Goal: Navigation & Orientation: Find specific page/section

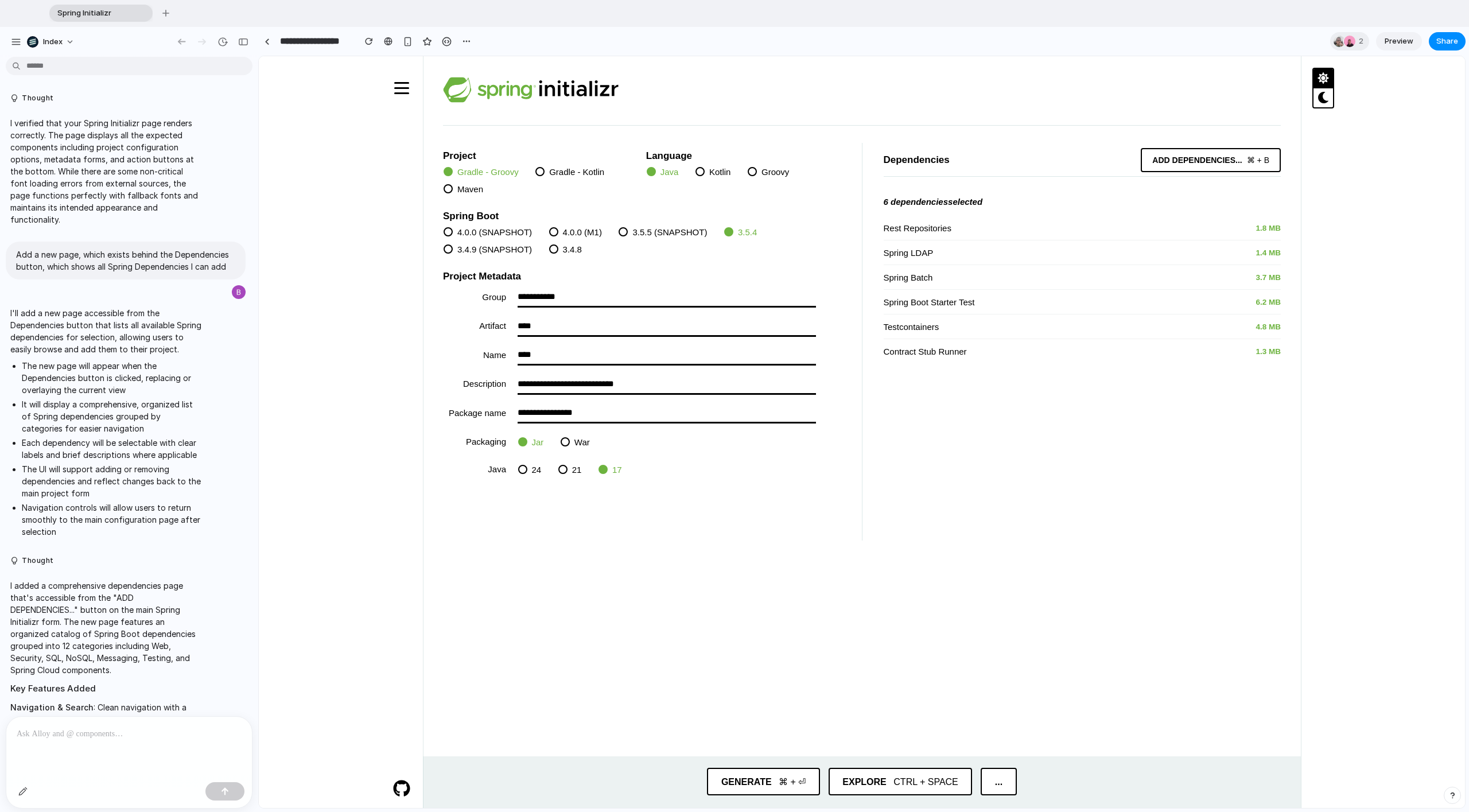
scroll to position [1072, 0]
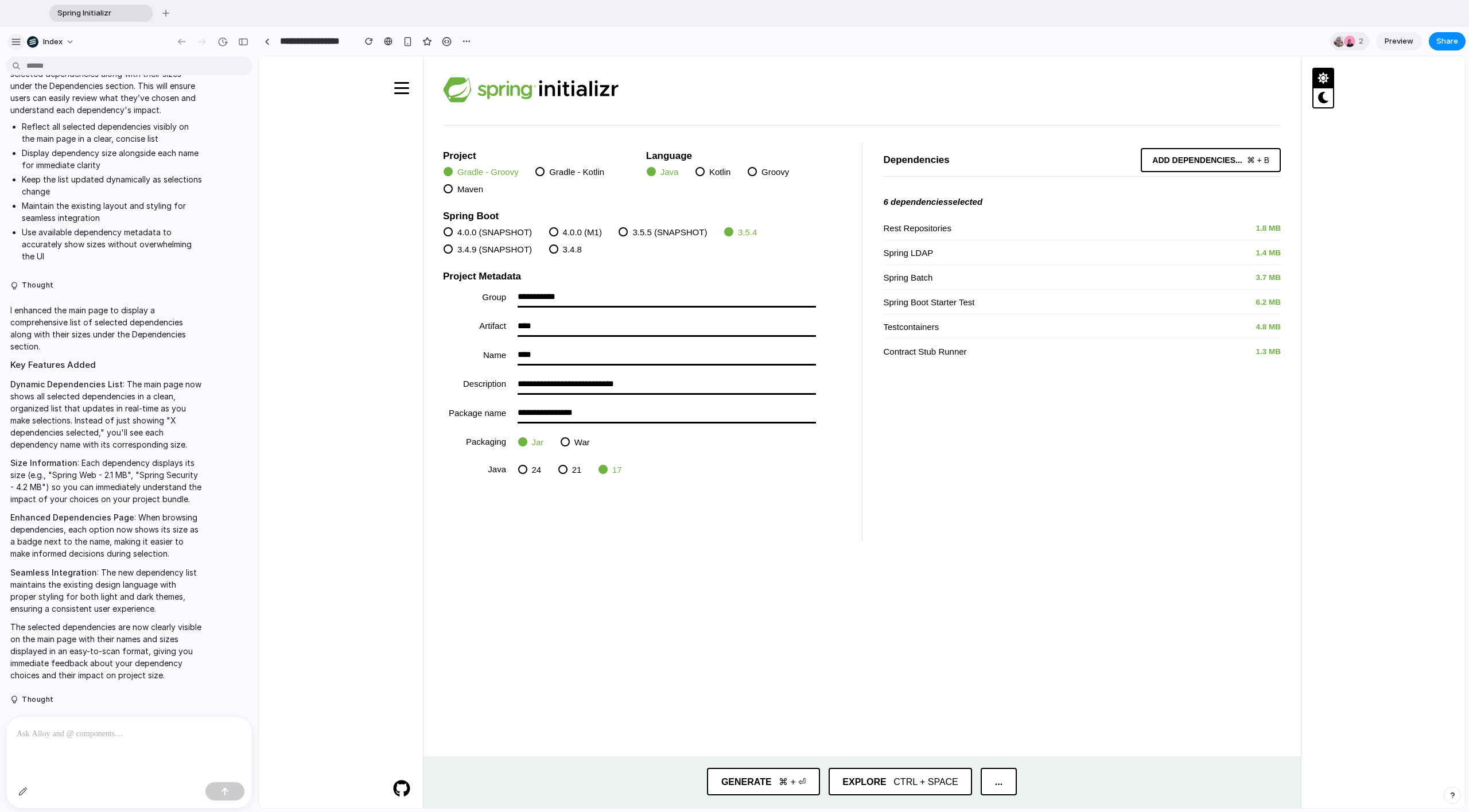
click at [18, 48] on button "button" at bounding box center [16, 42] width 17 height 17
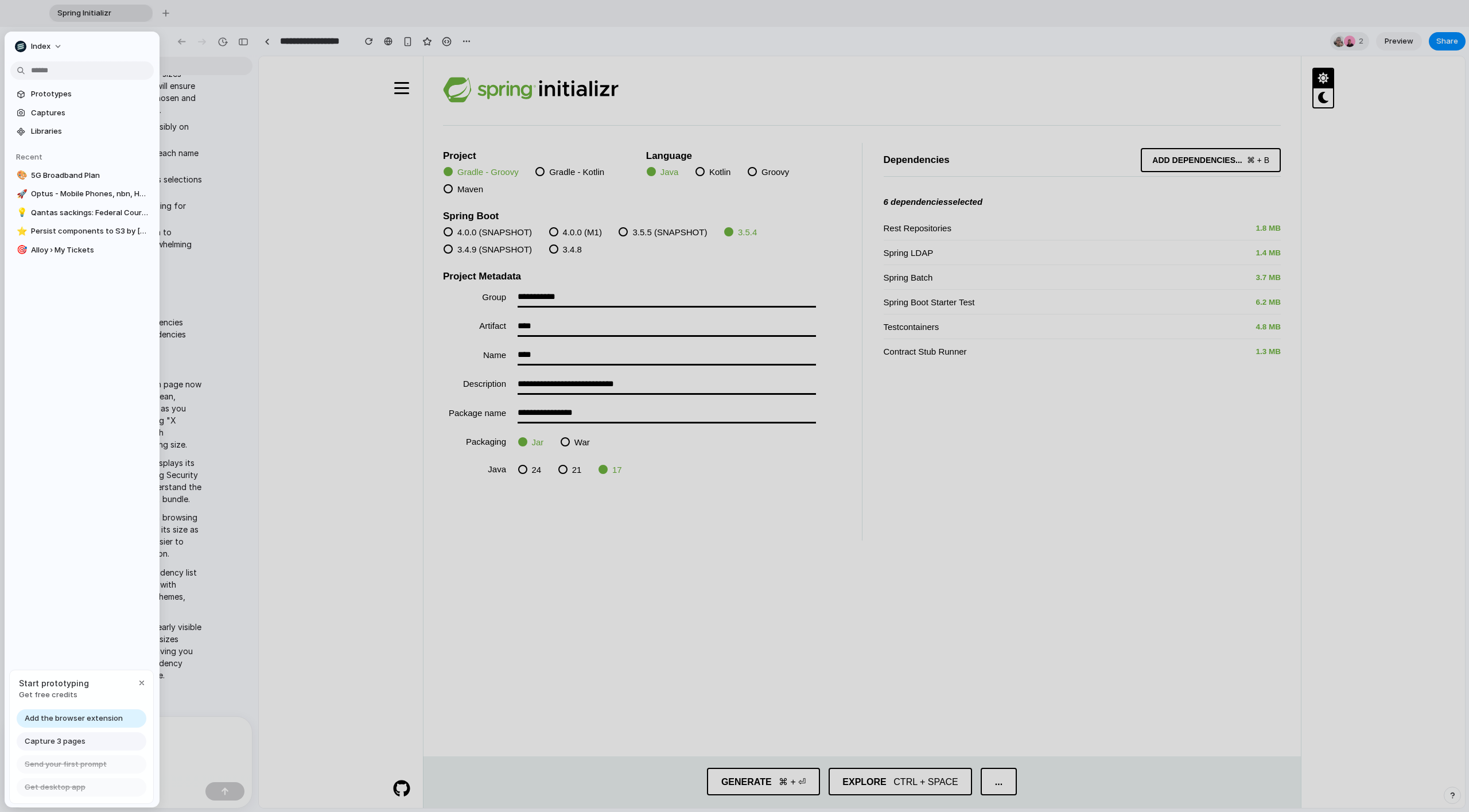
click at [56, 334] on div "Prototypes Captures Libraries Recent 🎨 5G Broadband Plan 🚀 Optus - Mobile Phone…" at bounding box center [82, 220] width 155 height 377
click at [60, 319] on div "Prototypes Captures Libraries Recent 🎨 5G Broadband Plan 🚀 Optus - Mobile Phone…" at bounding box center [82, 220] width 155 height 377
click at [42, 97] on span "Prototypes" at bounding box center [90, 94] width 118 height 12
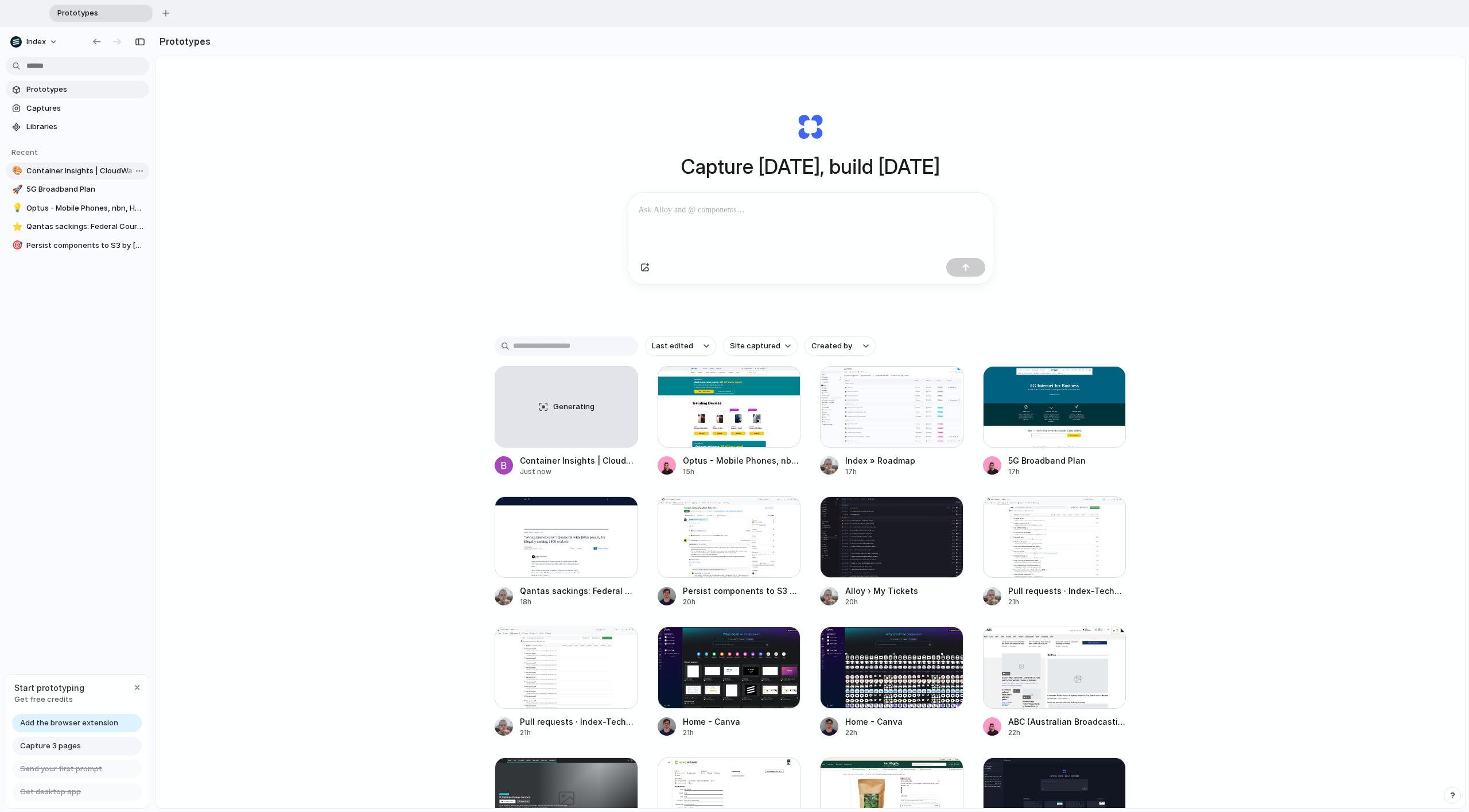
click at [77, 171] on span "Container Insights | CloudWatch | us-west-2" at bounding box center [85, 171] width 118 height 12
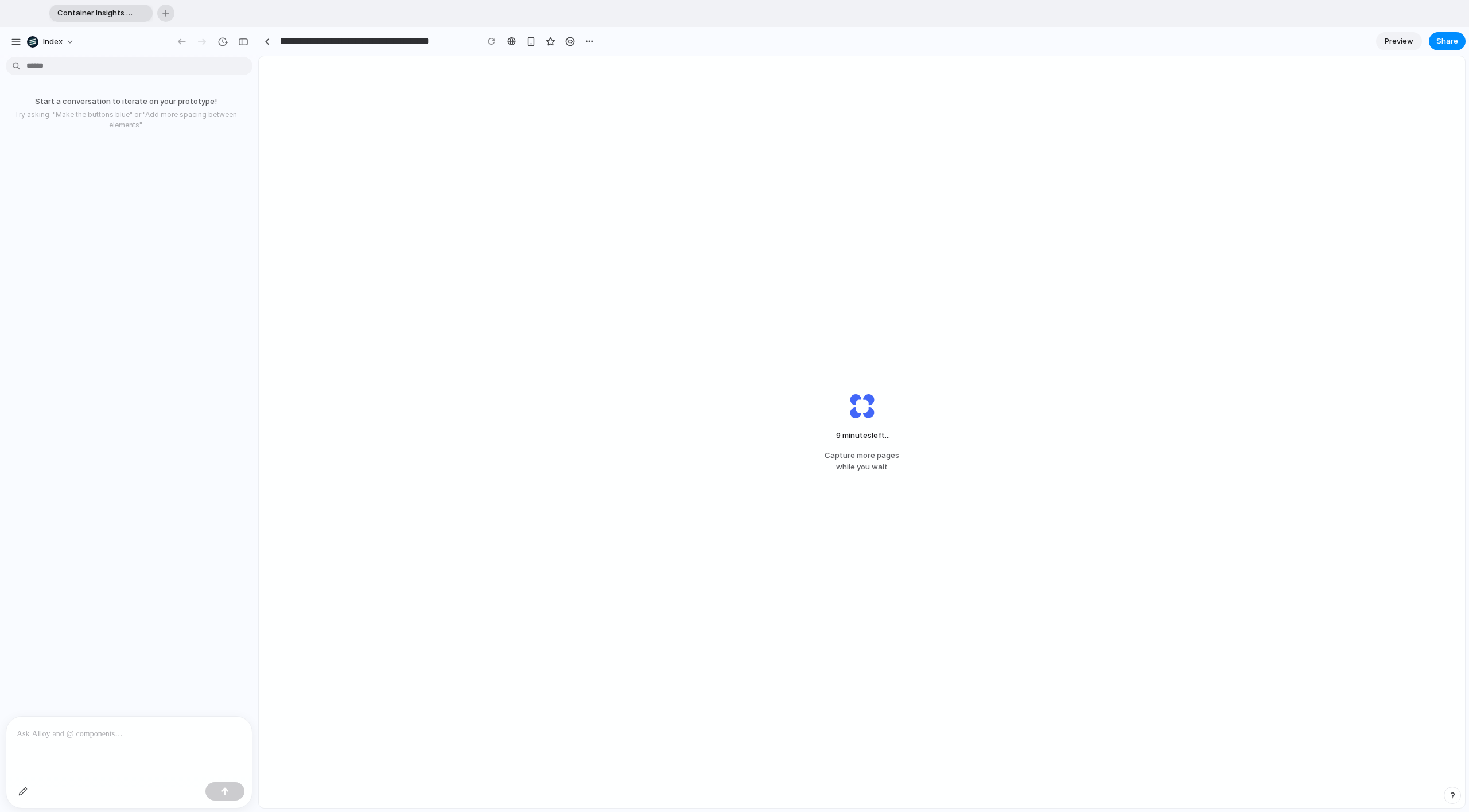
click at [169, 13] on button "button" at bounding box center [166, 13] width 17 height 17
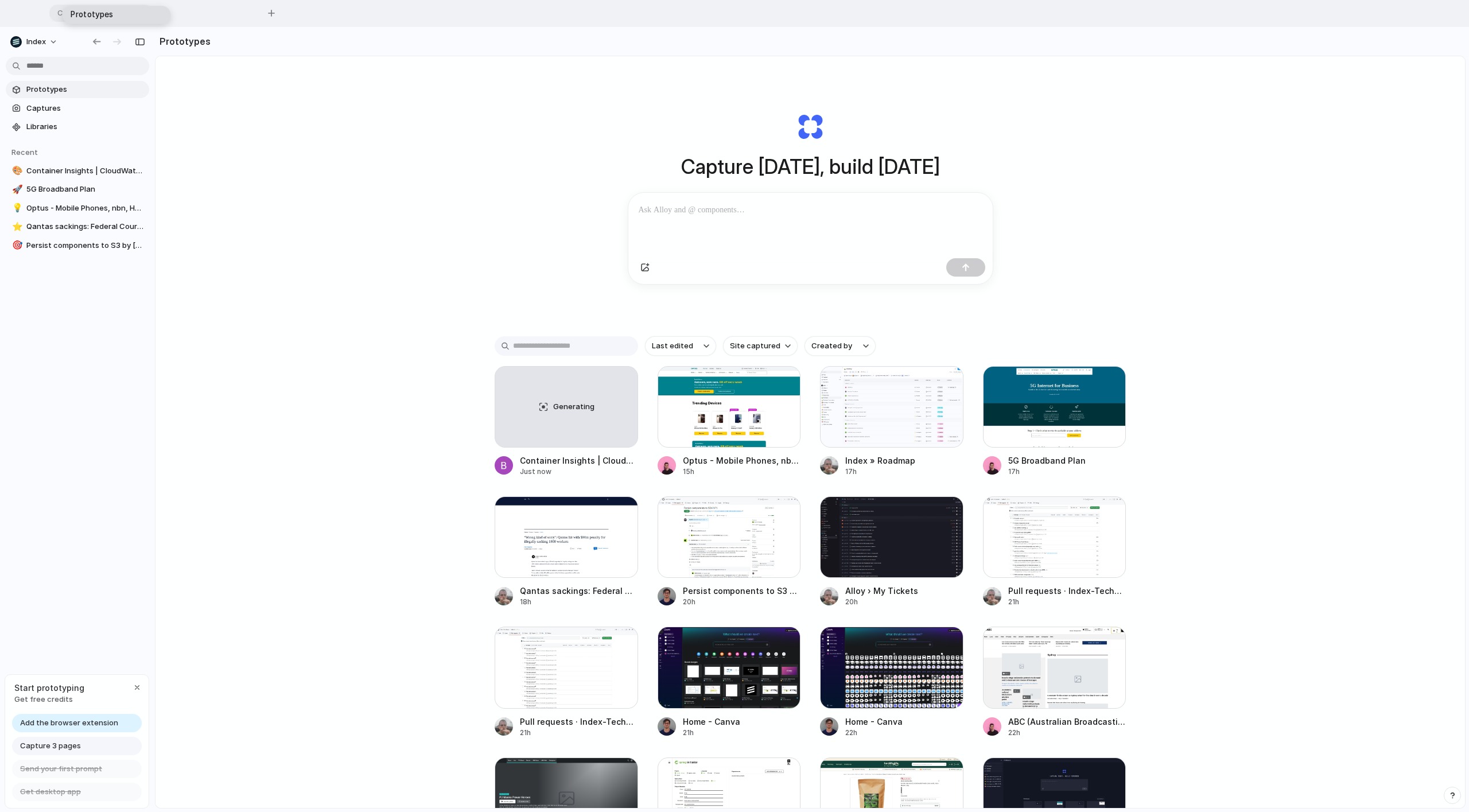
drag, startPoint x: 465, startPoint y: 75, endPoint x: 89, endPoint y: 17, distance: 380.4
click at [89, 17] on div "Container Insights | CloudWatch | us-west-2 Prototypes Prototypes To pick up a …" at bounding box center [756, 13] width 1414 height 17
click at [78, 10] on span "Container Insights | CloudWatch | us-west-2" at bounding box center [93, 13] width 81 height 12
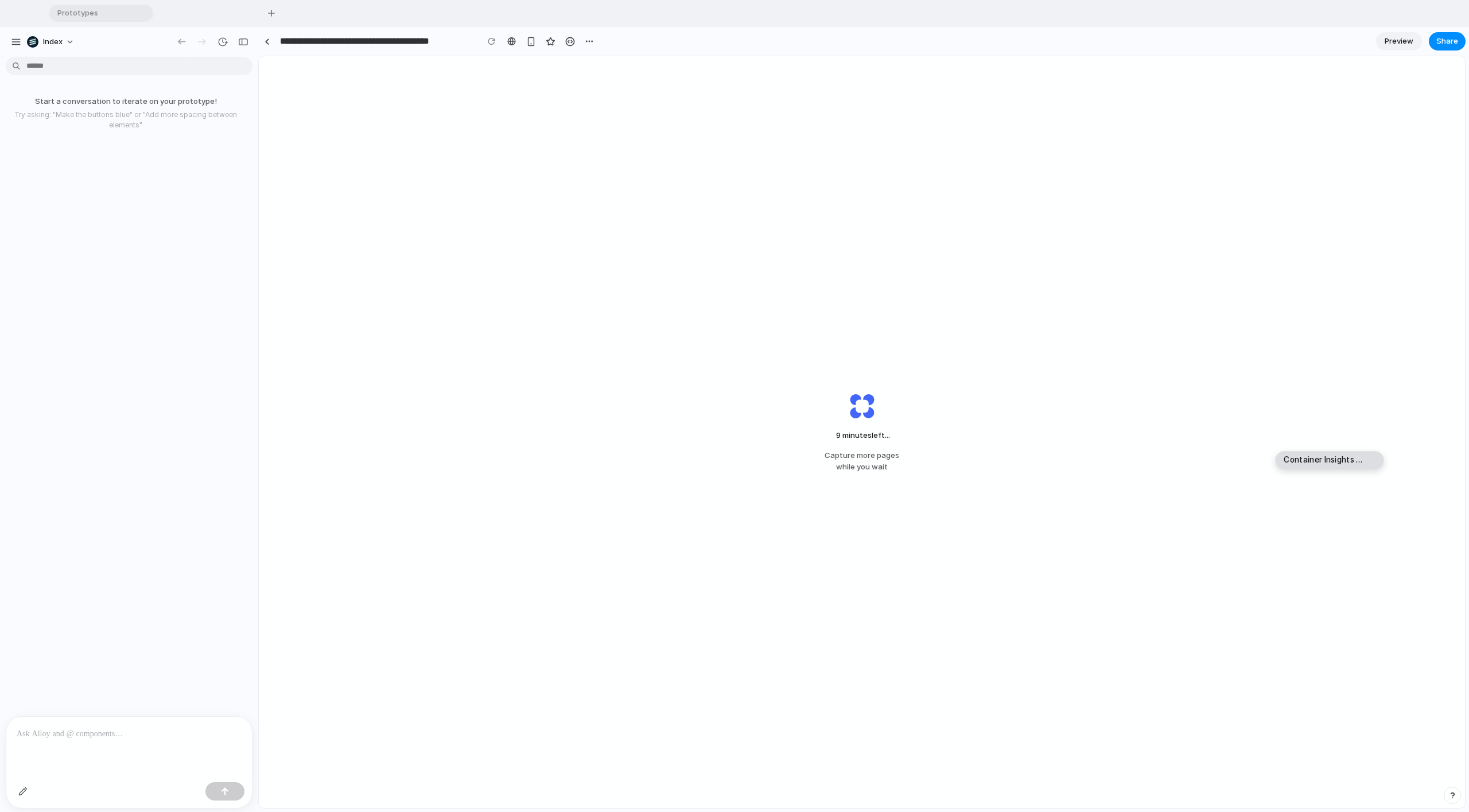
drag, startPoint x: 74, startPoint y: 8, endPoint x: 1303, endPoint y: 456, distance: 1308.1
click at [92, 8] on span "Prototypes" at bounding box center [93, 13] width 81 height 12
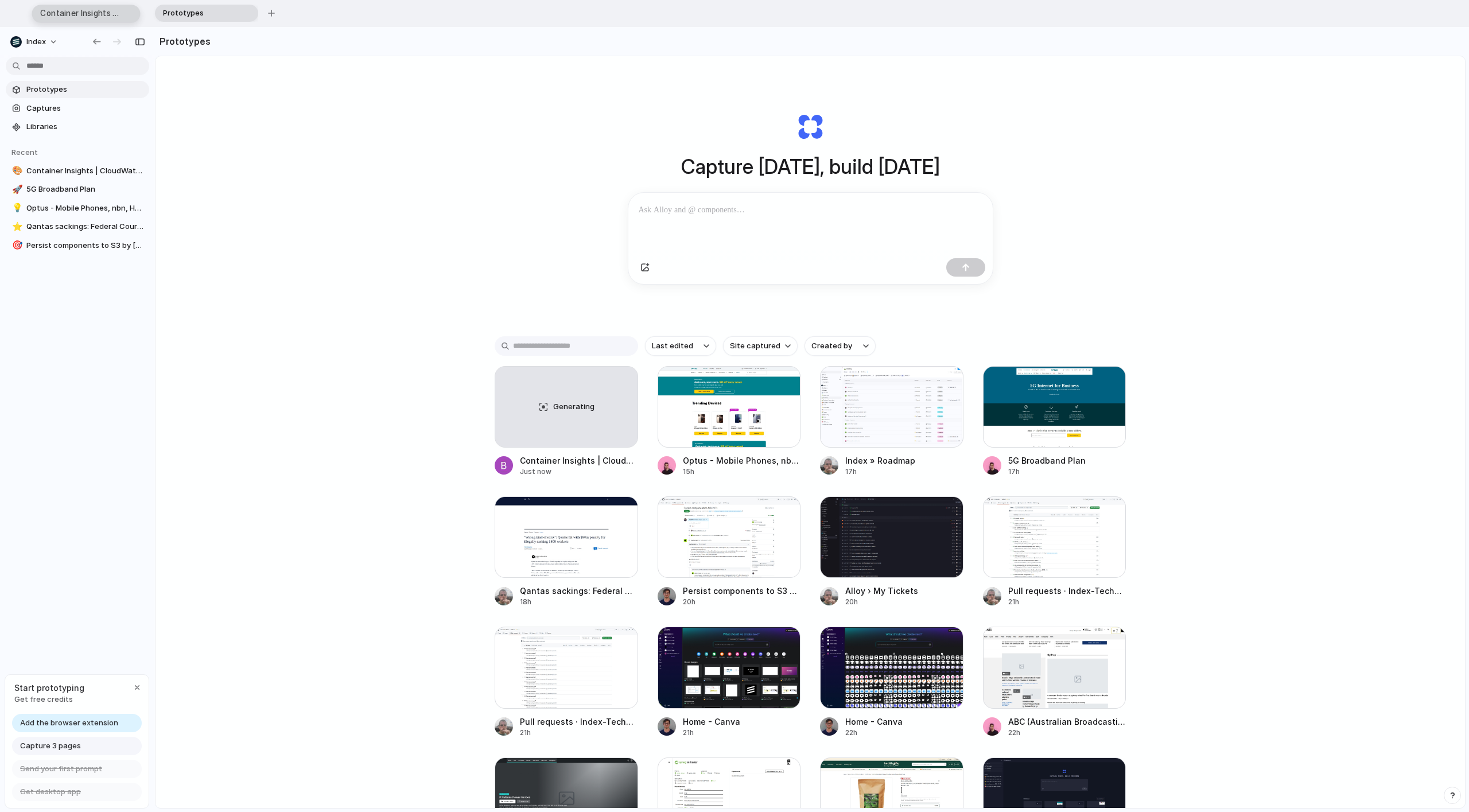
drag, startPoint x: 187, startPoint y: 15, endPoint x: 67, endPoint y: 15, distance: 120.0
click at [67, 15] on div "Prototypes Container Insights | CloudWatch | us-west-2 Container Insights | Clo…" at bounding box center [756, 13] width 1414 height 17
click at [92, 17] on span "Container Insights | CloudWatch | us-west-2" at bounding box center [93, 13] width 81 height 12
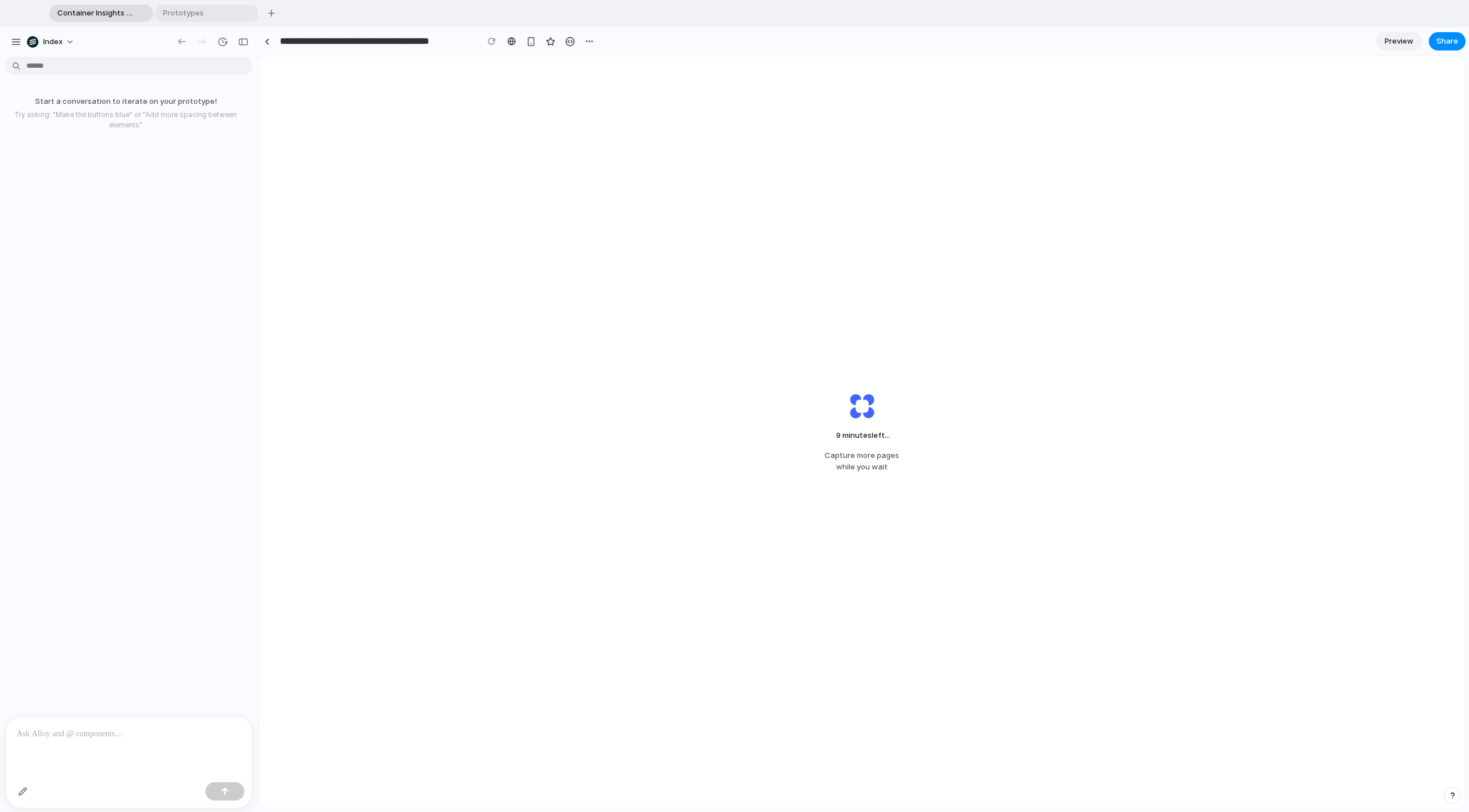
click at [1406, 40] on span "Preview" at bounding box center [1398, 41] width 28 height 12
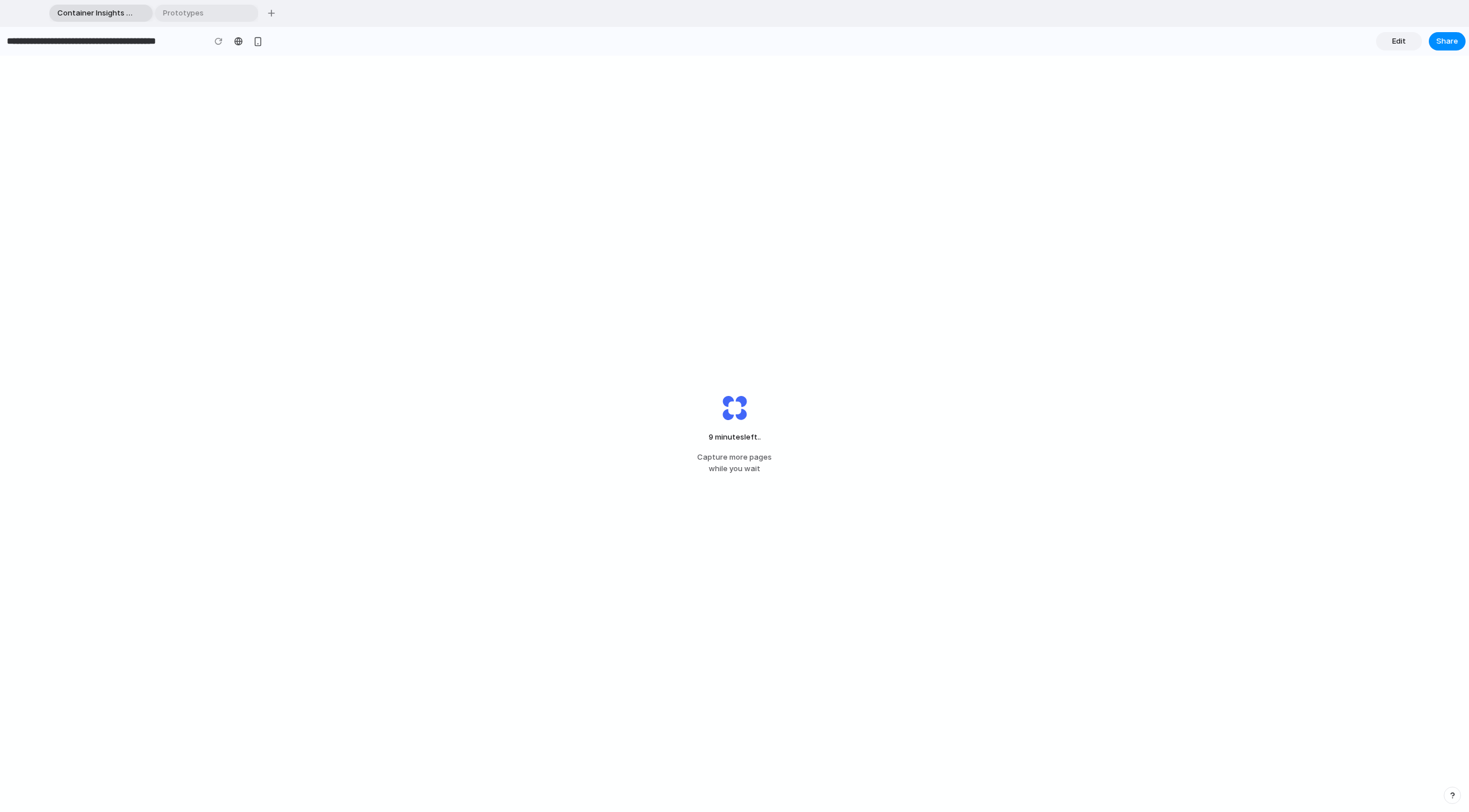
click at [1405, 40] on link "Edit" at bounding box center [1399, 41] width 46 height 18
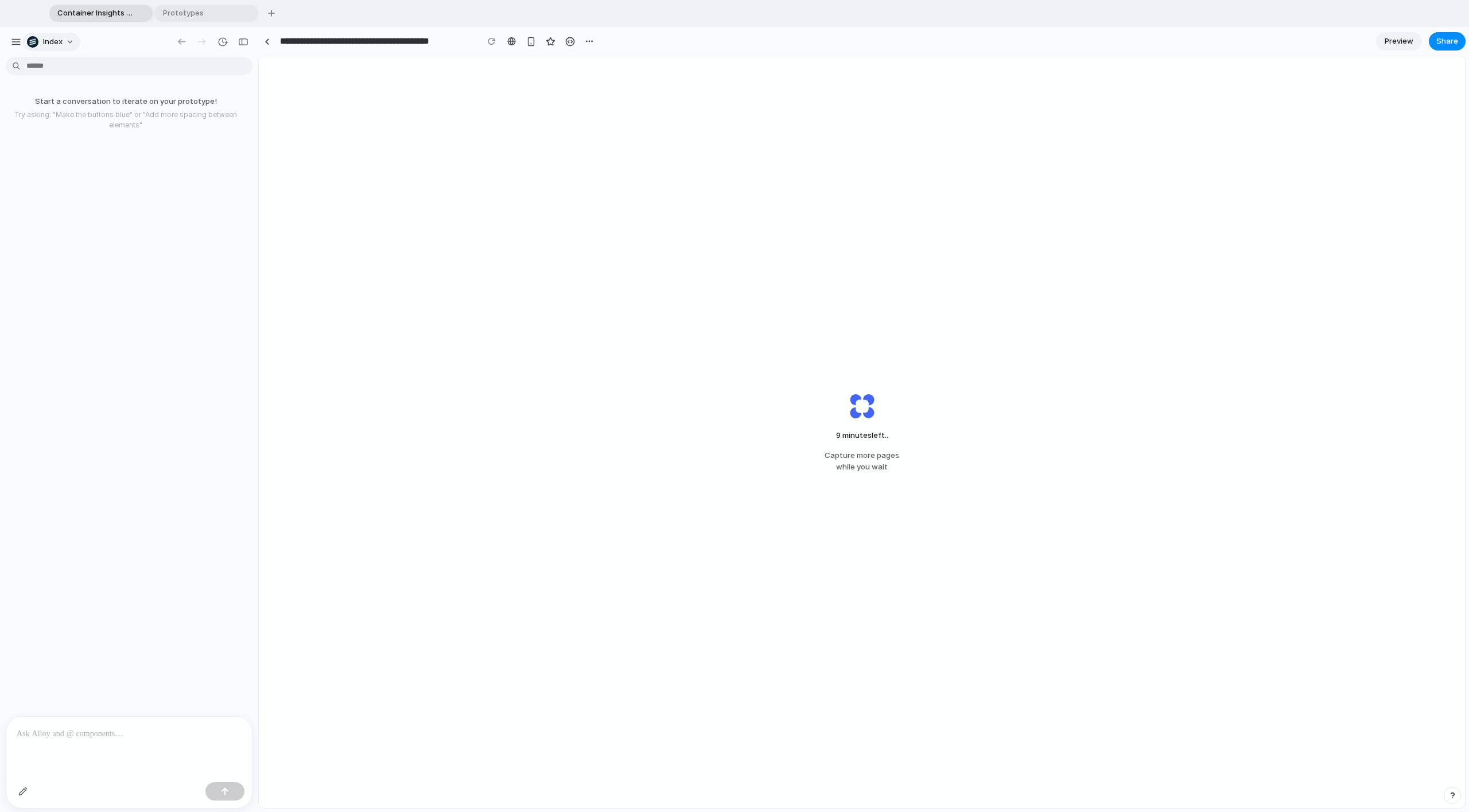
click at [63, 48] on button "Index" at bounding box center [51, 42] width 58 height 18
click at [136, 377] on div "Settings Invite members Change theme Change workspace Sign out" at bounding box center [734, 406] width 1469 height 812
